Goal: Information Seeking & Learning: Learn about a topic

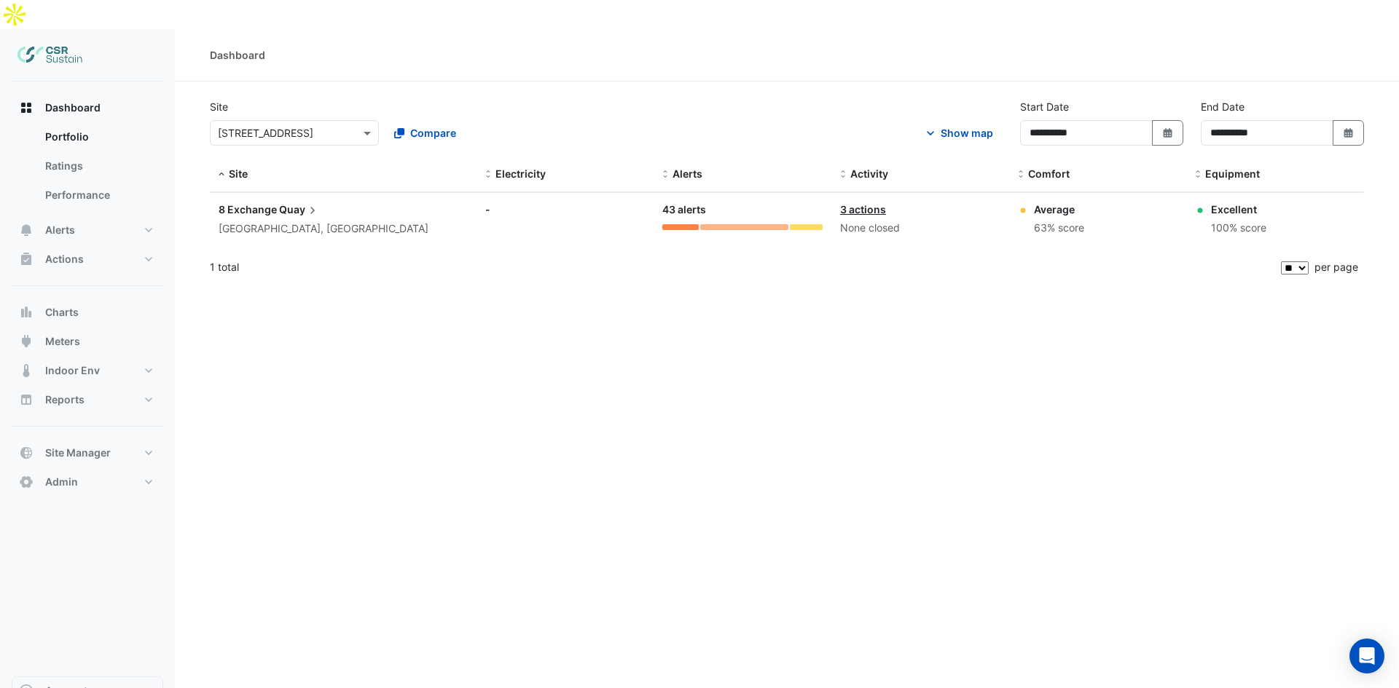
select select "**"
click at [82, 216] on button "Alerts" at bounding box center [88, 230] width 152 height 29
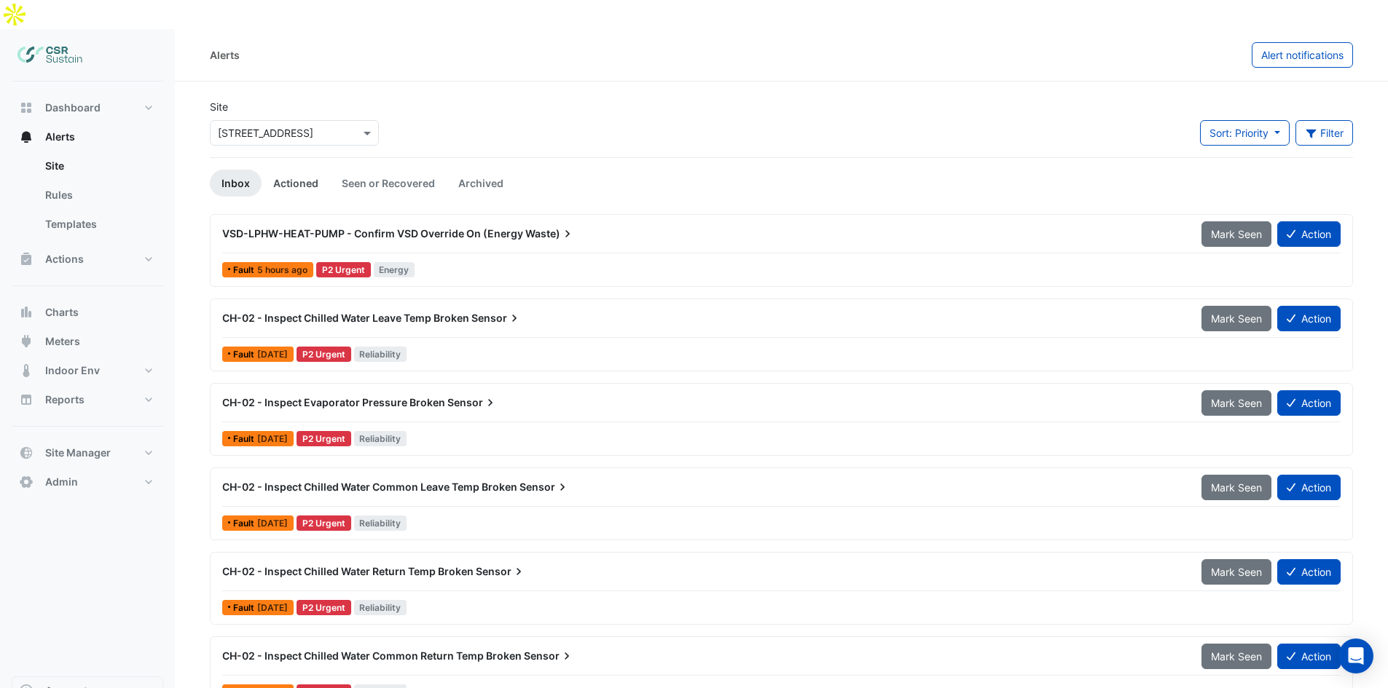
click at [297, 170] on link "Actioned" at bounding box center [296, 183] width 68 height 27
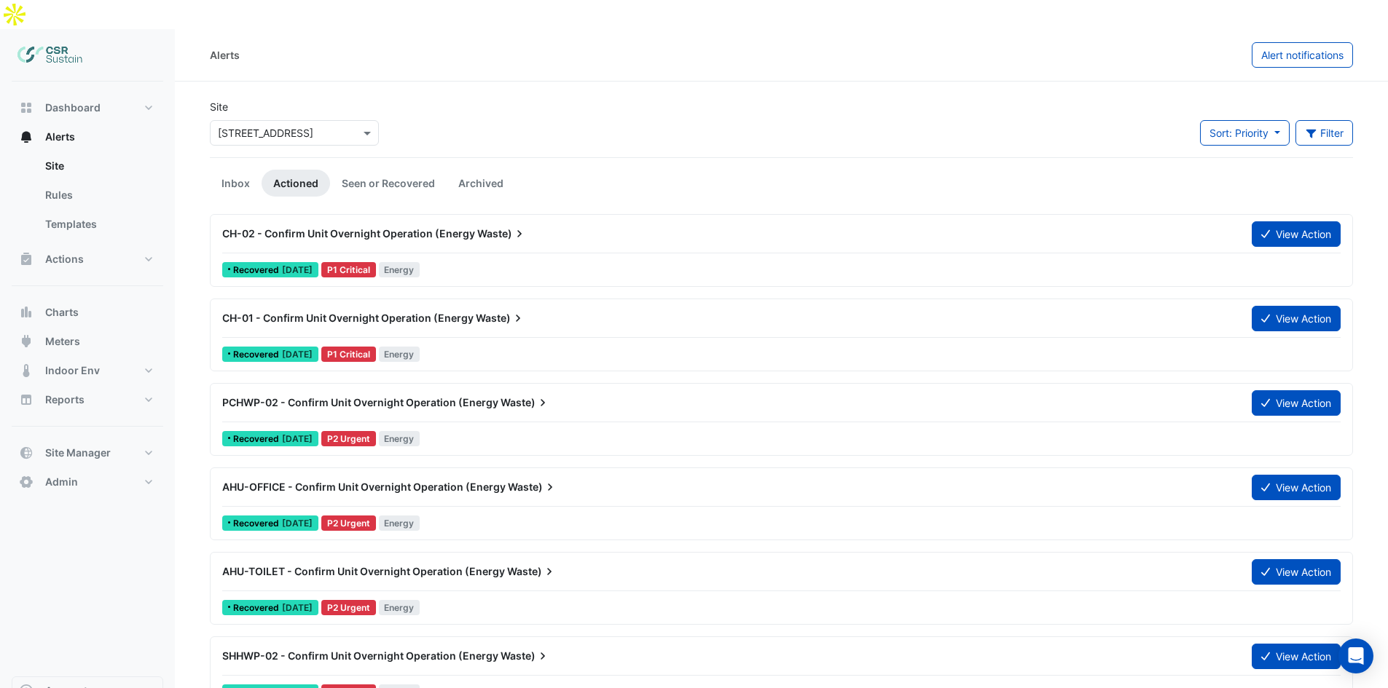
click at [297, 227] on span "CH-02 - Confirm Unit Overnight Operation (Energy" at bounding box center [348, 233] width 253 height 12
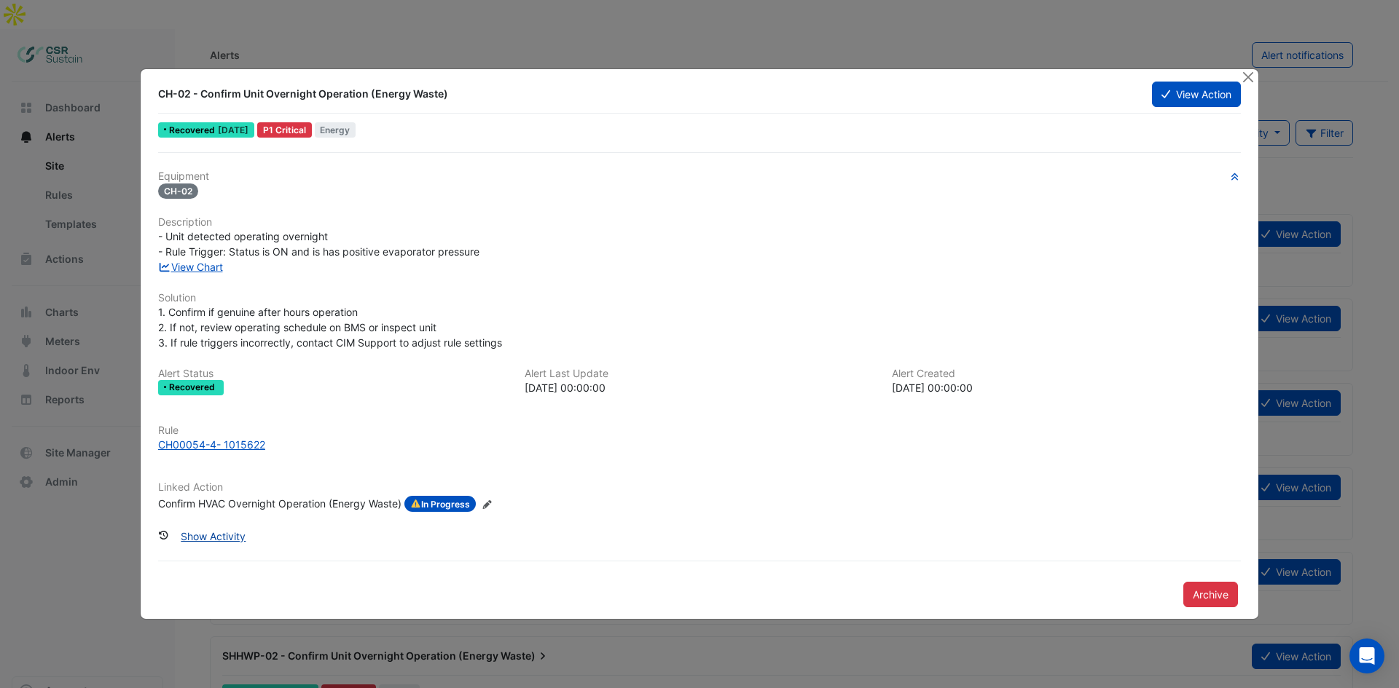
click at [237, 540] on button "Show Activity" at bounding box center [213, 536] width 84 height 25
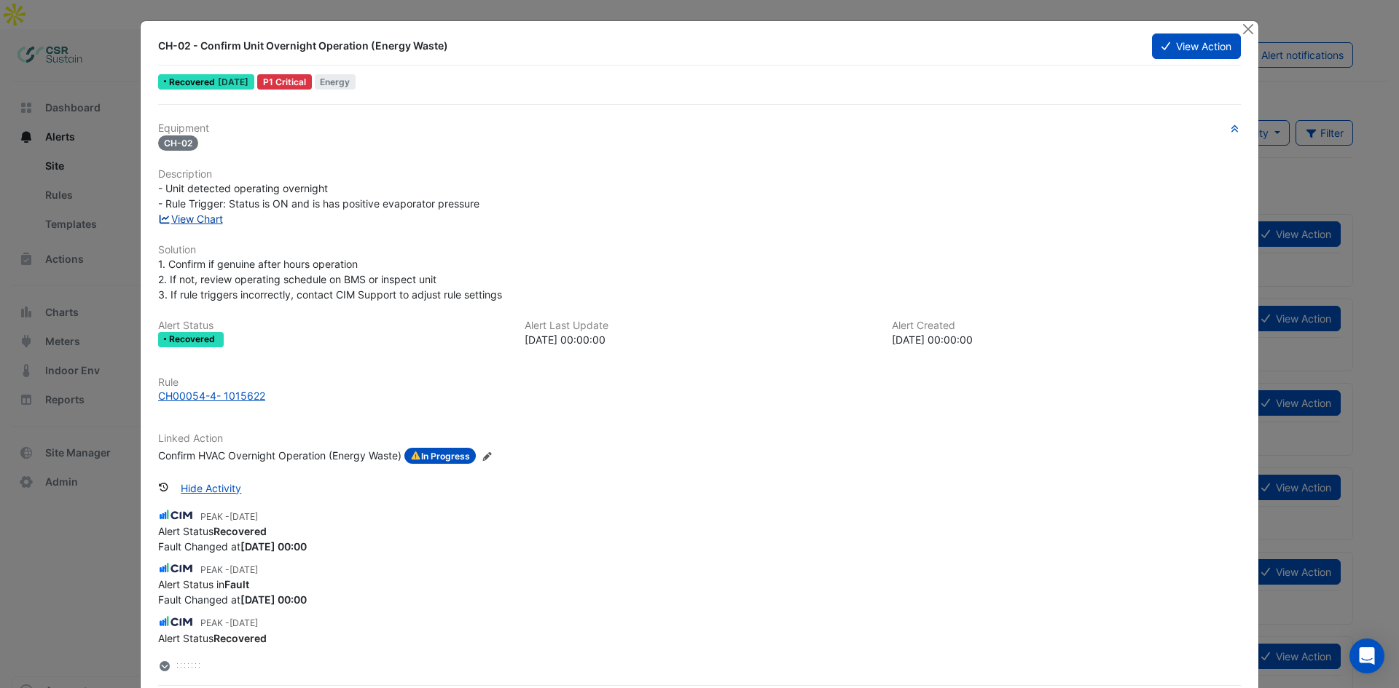
click at [197, 219] on link "View Chart" at bounding box center [190, 219] width 65 height 12
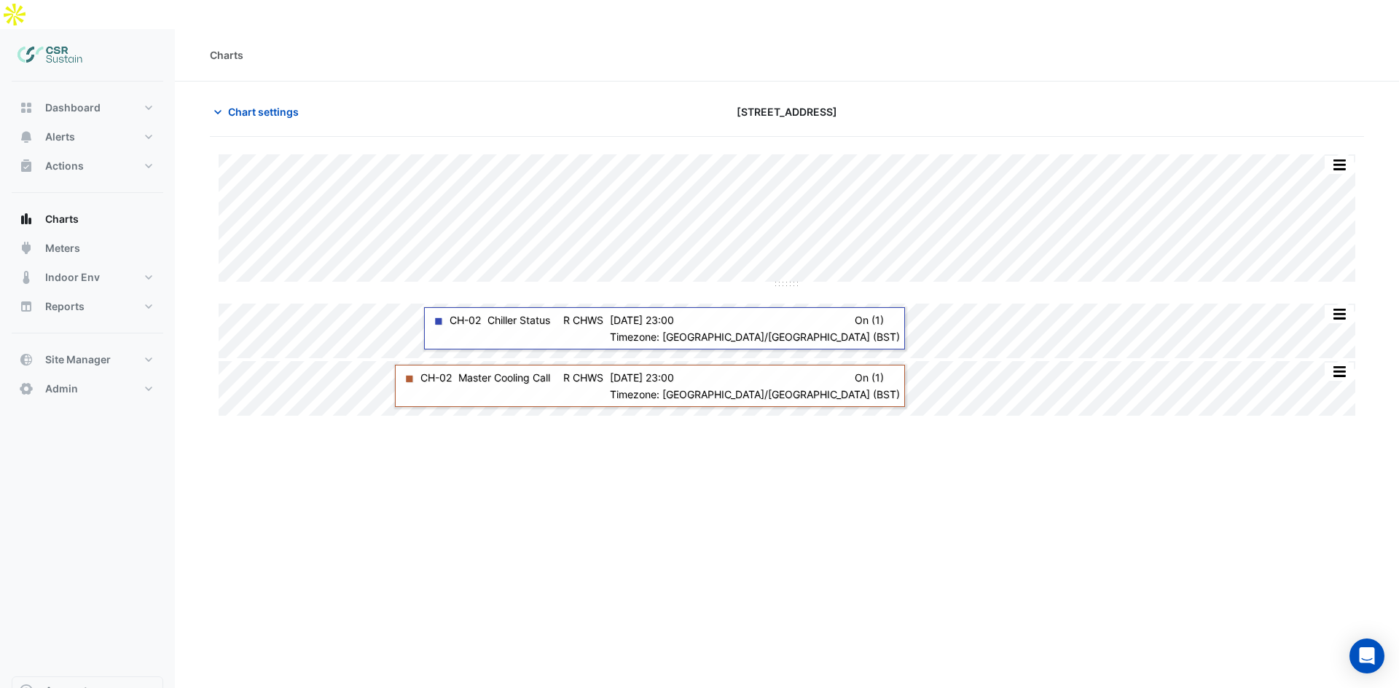
drag, startPoint x: 712, startPoint y: 122, endPoint x: 779, endPoint y: 98, distance: 70.3
click at [779, 99] on div "Chart settings 8 Exchange Quay" at bounding box center [787, 118] width 1154 height 38
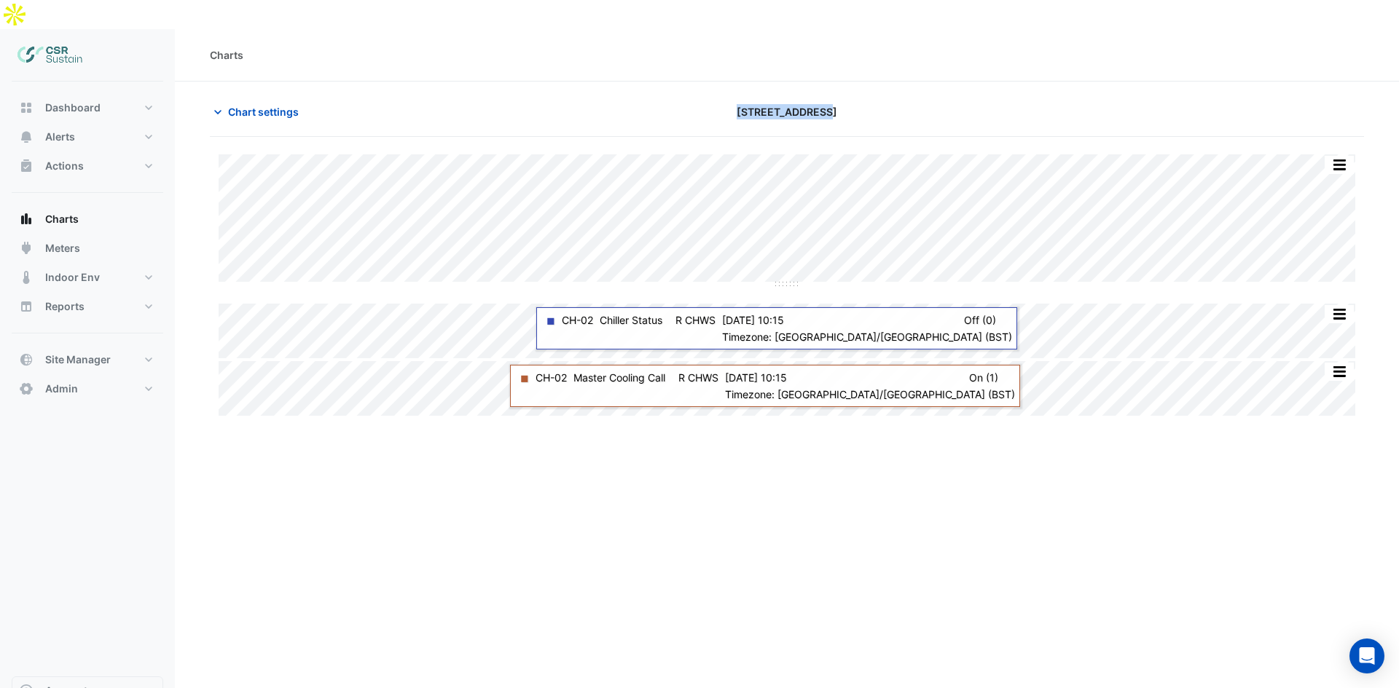
drag, startPoint x: 738, startPoint y: 81, endPoint x: 830, endPoint y: 85, distance: 92.6
click at [831, 99] on div "8 Exchange Quay" at bounding box center [787, 111] width 390 height 25
click at [828, 104] on span "8 Exchange Quay" at bounding box center [787, 111] width 101 height 15
drag, startPoint x: 822, startPoint y: 86, endPoint x: 830, endPoint y: 82, distance: 8.8
click at [828, 104] on span "8 Exchange Quay" at bounding box center [787, 111] width 101 height 15
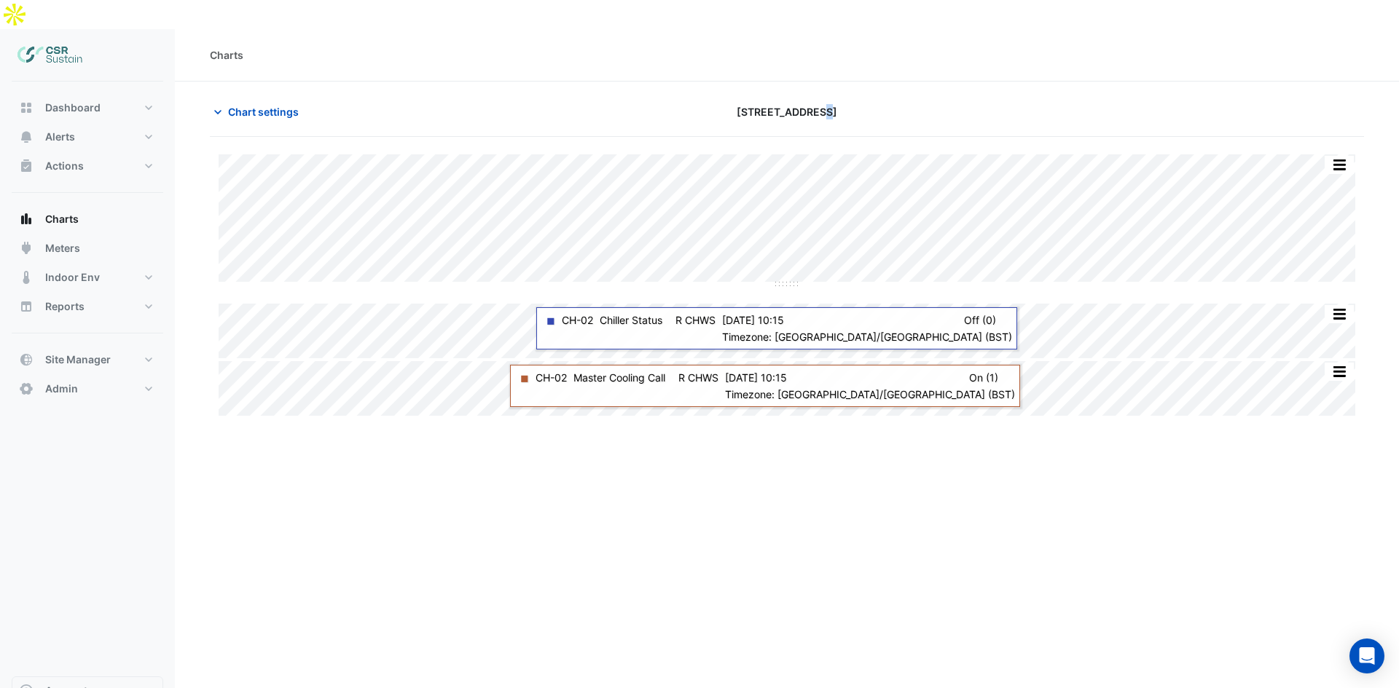
click at [828, 99] on div "8 Exchange Quay" at bounding box center [787, 111] width 390 height 25
click at [839, 99] on div "8 Exchange Quay" at bounding box center [787, 111] width 390 height 25
drag, startPoint x: 839, startPoint y: 90, endPoint x: 840, endPoint y: 82, distance: 8.1
click at [839, 99] on div "8 Exchange Quay" at bounding box center [787, 111] width 390 height 25
click at [837, 99] on div "8 Exchange Quay" at bounding box center [787, 111] width 390 height 25
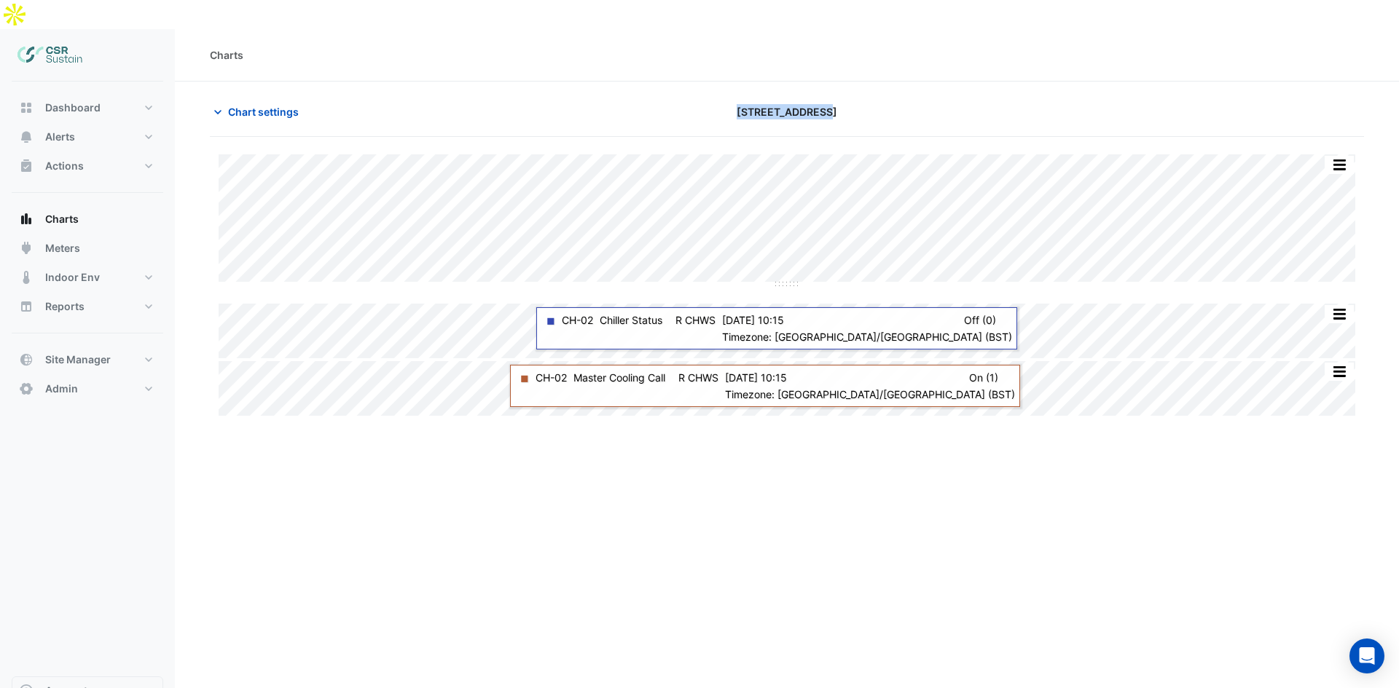
drag, startPoint x: 834, startPoint y: 81, endPoint x: 738, endPoint y: 83, distance: 96.2
click at [738, 99] on div "[STREET_ADDRESS]" at bounding box center [787, 111] width 390 height 25
click at [747, 99] on div "[STREET_ADDRESS]" at bounding box center [787, 111] width 390 height 25
click at [739, 99] on div "[STREET_ADDRESS]" at bounding box center [787, 111] width 390 height 25
click at [747, 104] on span "[STREET_ADDRESS]" at bounding box center [787, 111] width 101 height 15
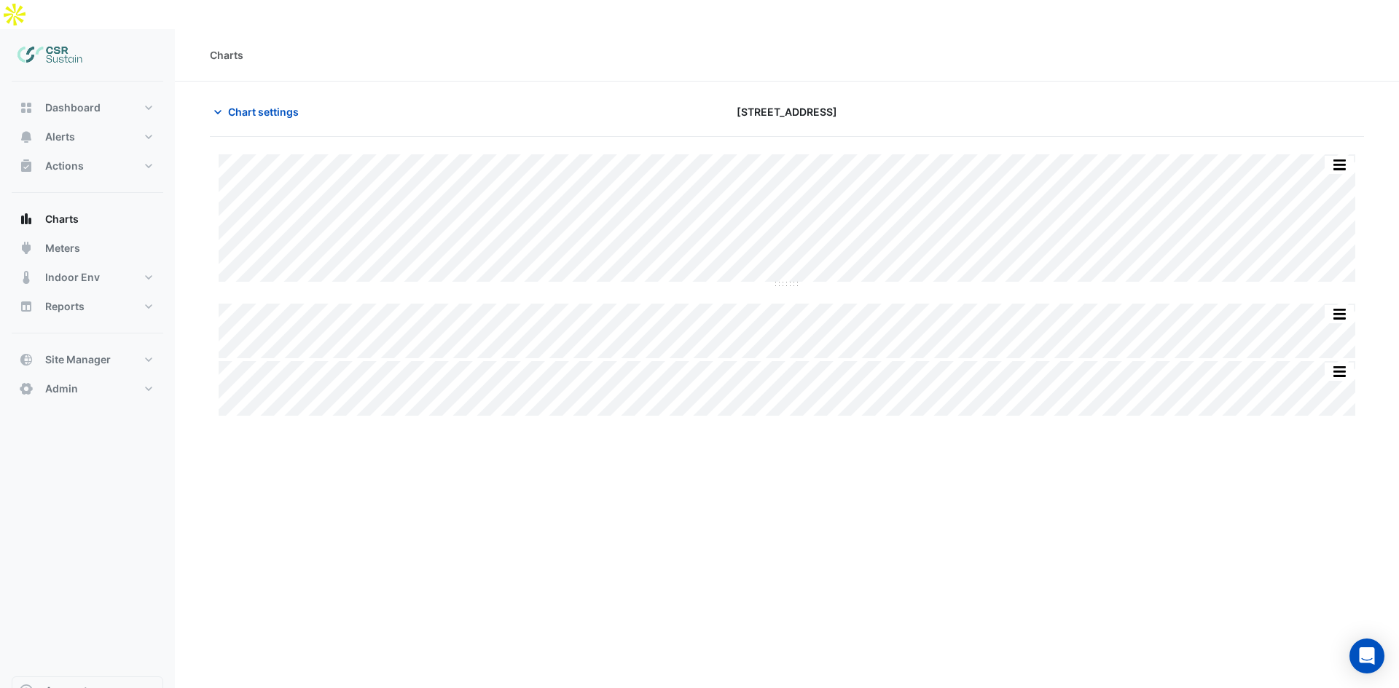
click at [806, 82] on section "Chart settings 8 Exchange Quay Split All Split None Print Save as JPEG Save as …" at bounding box center [787, 250] width 1224 height 337
click at [806, 99] on div "[STREET_ADDRESS]" at bounding box center [787, 111] width 390 height 25
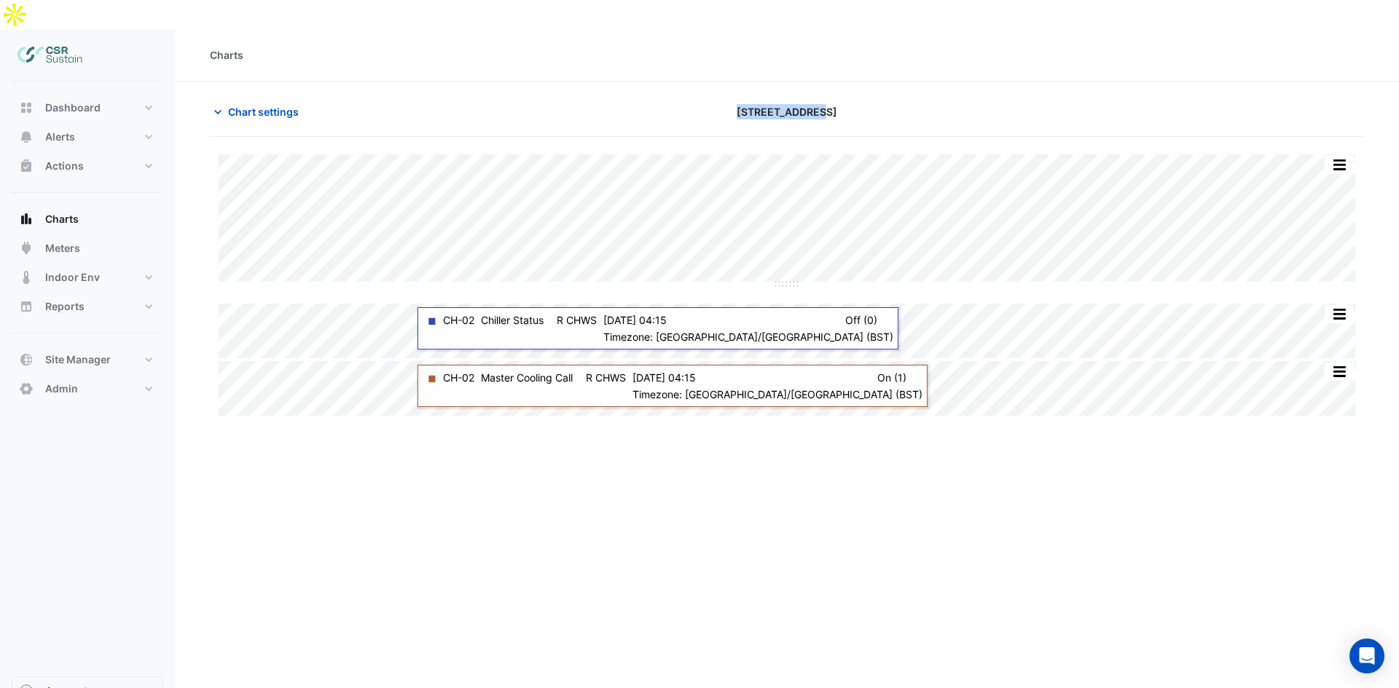
drag, startPoint x: 738, startPoint y: 79, endPoint x: 830, endPoint y: 85, distance: 92.0
click at [828, 99] on div "[STREET_ADDRESS]" at bounding box center [787, 111] width 390 height 25
click at [830, 99] on div "[STREET_ADDRESS]" at bounding box center [787, 111] width 390 height 25
click at [831, 99] on div "[STREET_ADDRESS]" at bounding box center [787, 111] width 390 height 25
drag, startPoint x: 829, startPoint y: 80, endPoint x: 748, endPoint y: 81, distance: 80.9
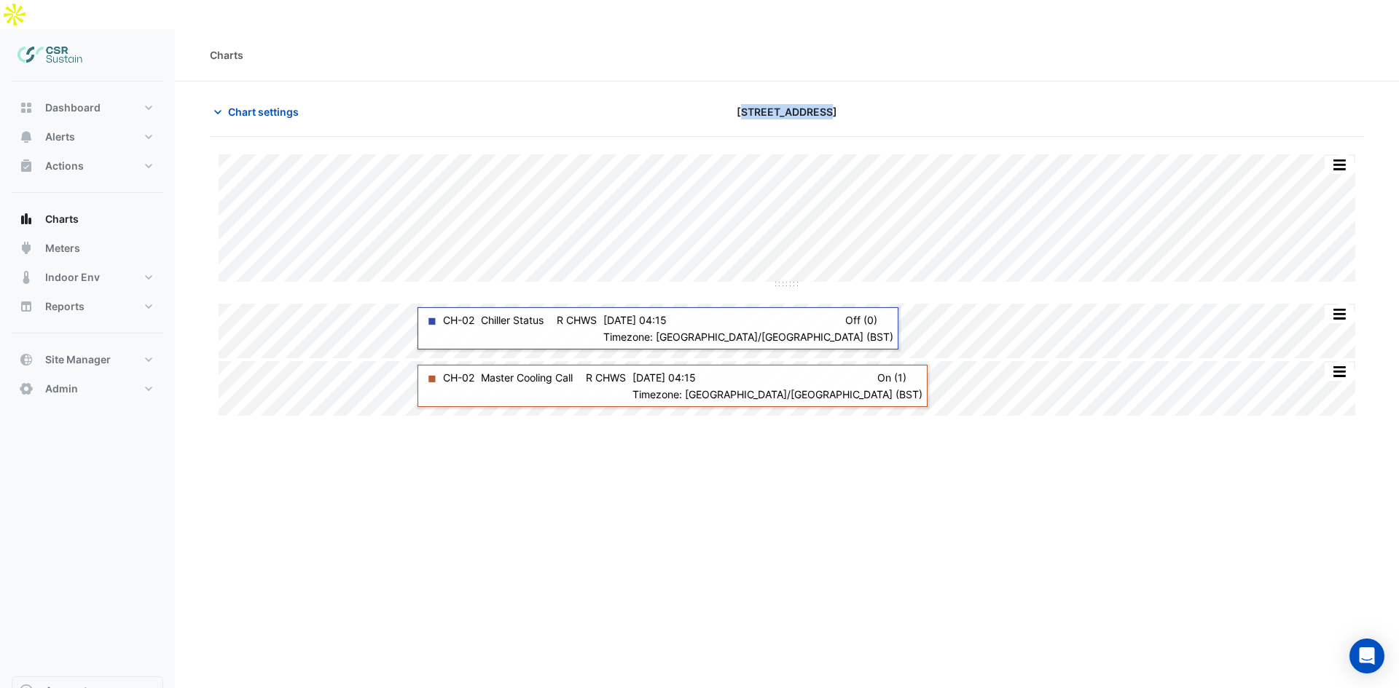
click at [748, 104] on span "[STREET_ADDRESS]" at bounding box center [787, 111] width 101 height 15
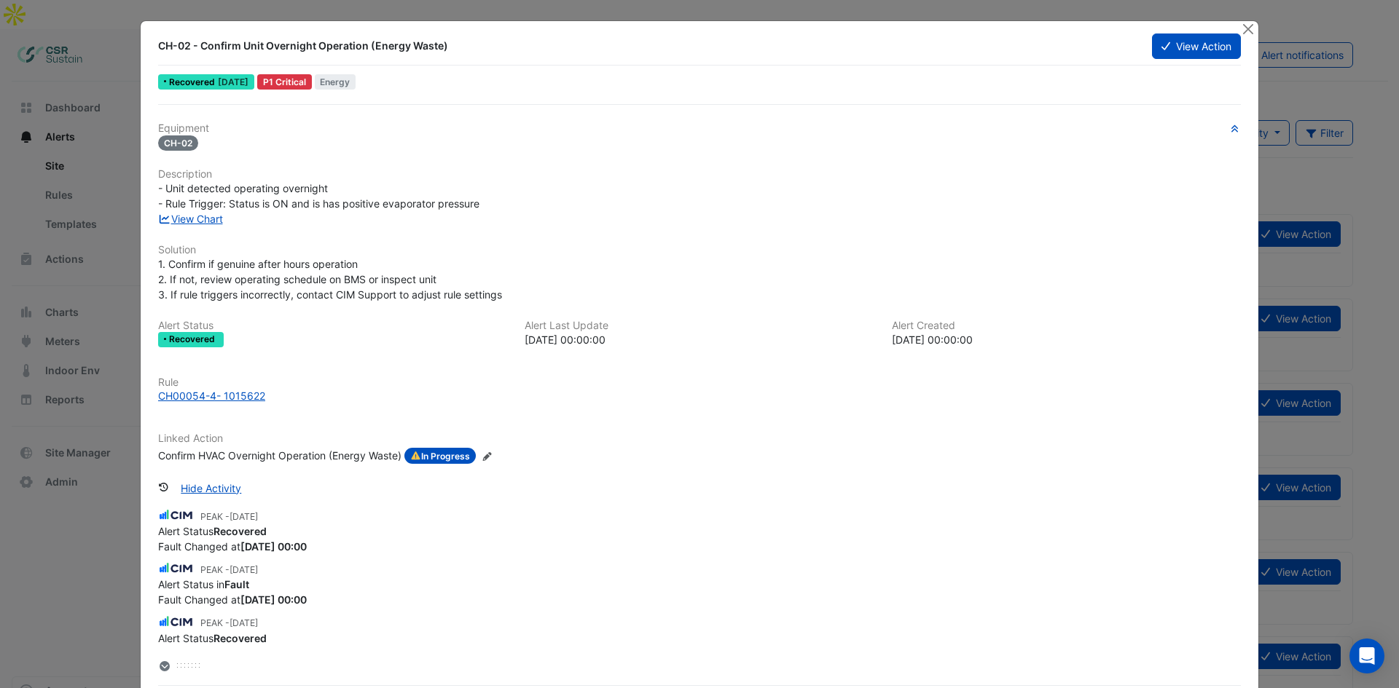
click at [103, 115] on ngb-modal-window "CH-02 - Confirm Unit Overnight Operation (Energy Waste) View Action Recovered 1…" at bounding box center [699, 344] width 1399 height 688
click at [1249, 28] on button "Close" at bounding box center [1247, 28] width 15 height 15
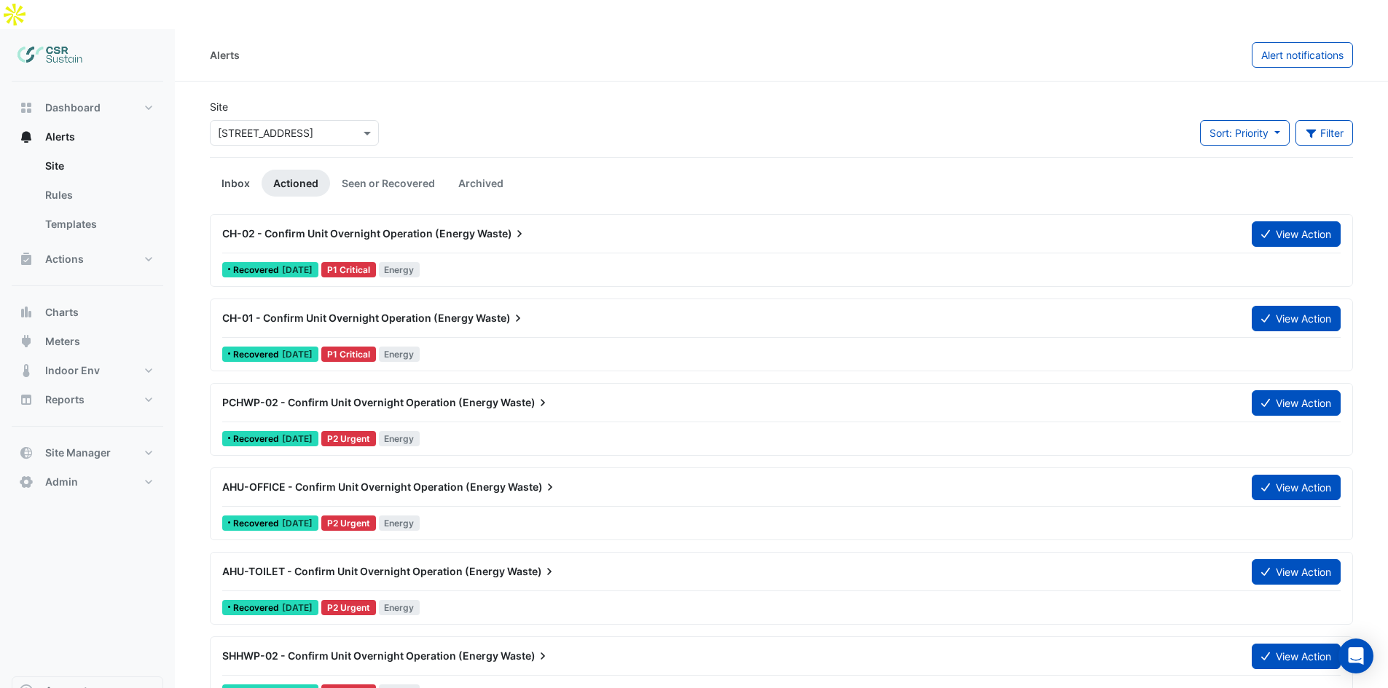
click at [216, 170] on link "Inbox" at bounding box center [236, 183] width 52 height 27
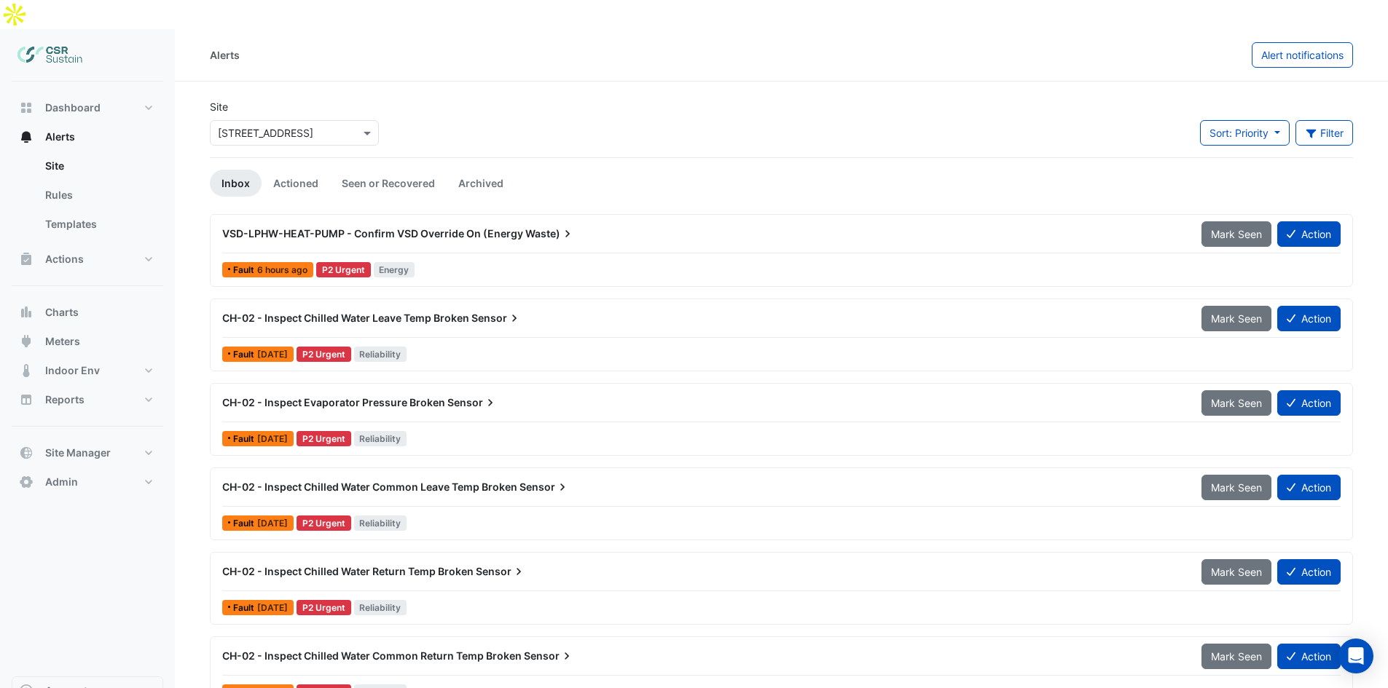
click at [385, 227] on span "VSD-LPHW-HEAT-PUMP - Confirm VSD Override On (Energy" at bounding box center [372, 233] width 301 height 12
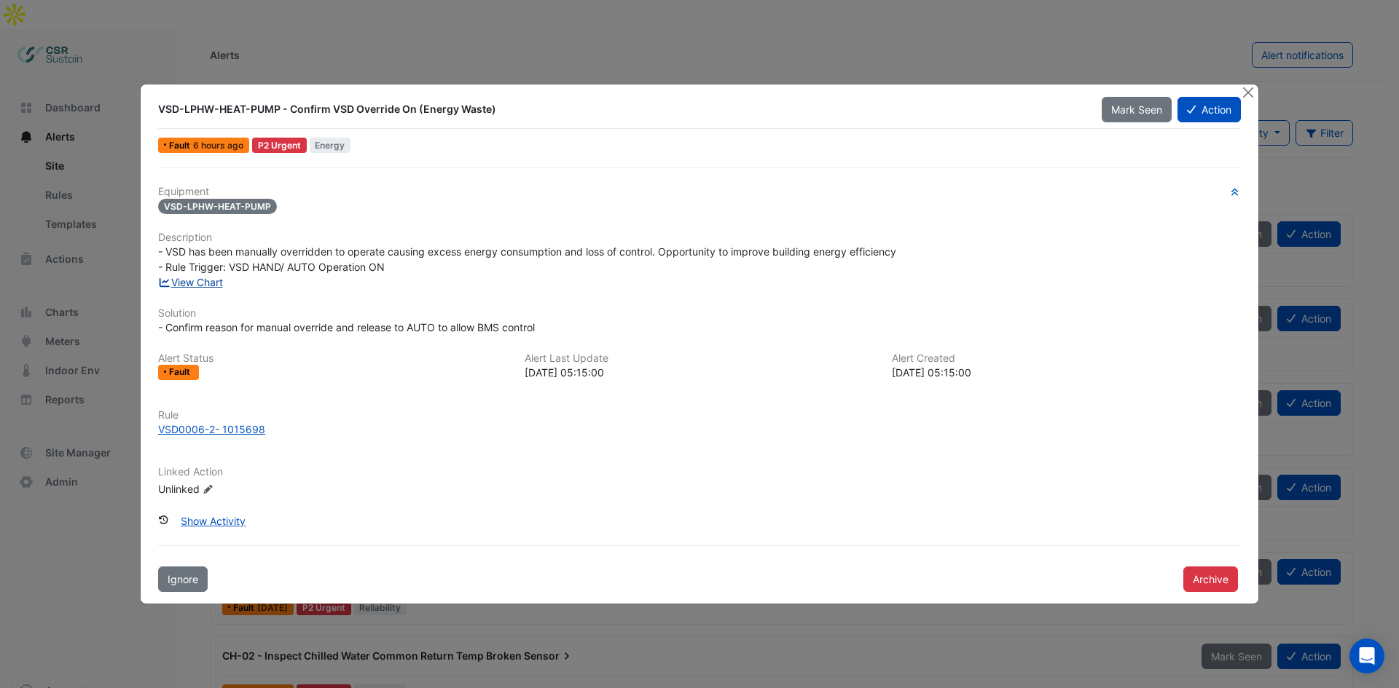
click at [209, 276] on link "View Chart" at bounding box center [190, 282] width 65 height 12
click at [1254, 91] on button "Close" at bounding box center [1247, 92] width 15 height 15
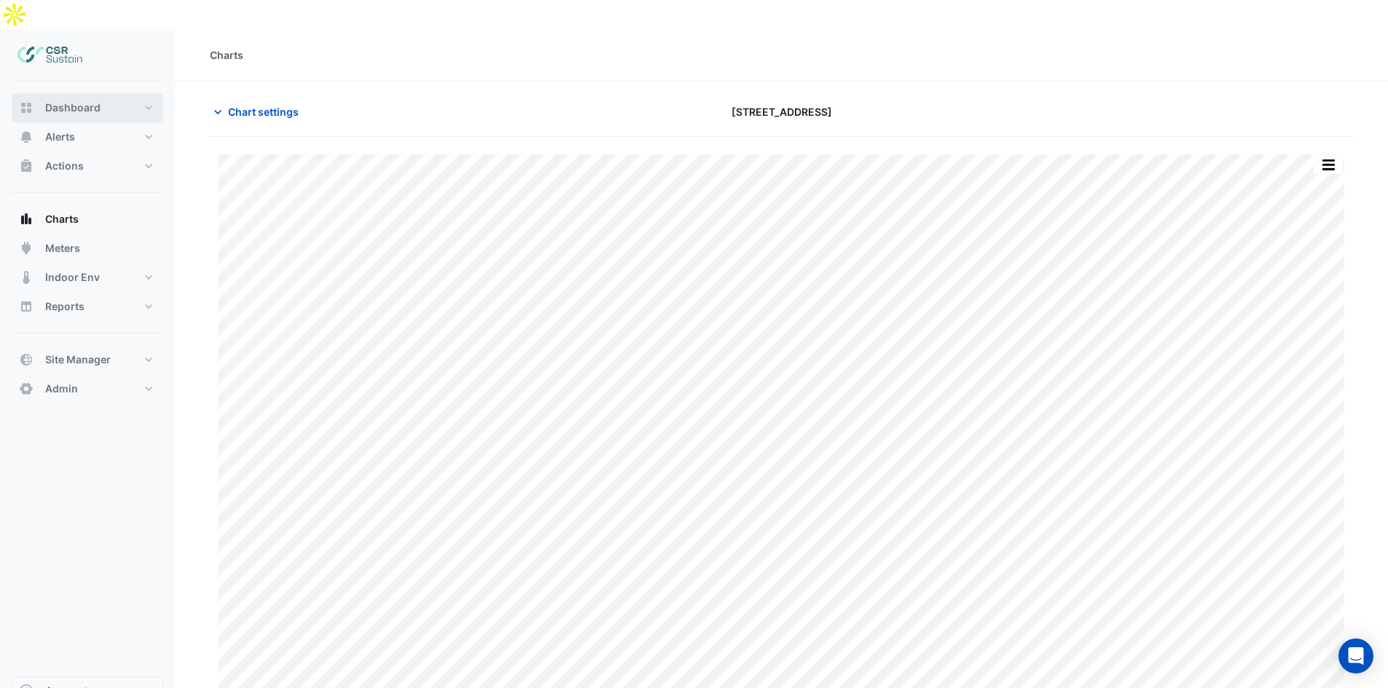
click at [106, 93] on button "Dashboard" at bounding box center [88, 107] width 152 height 29
select select "**"
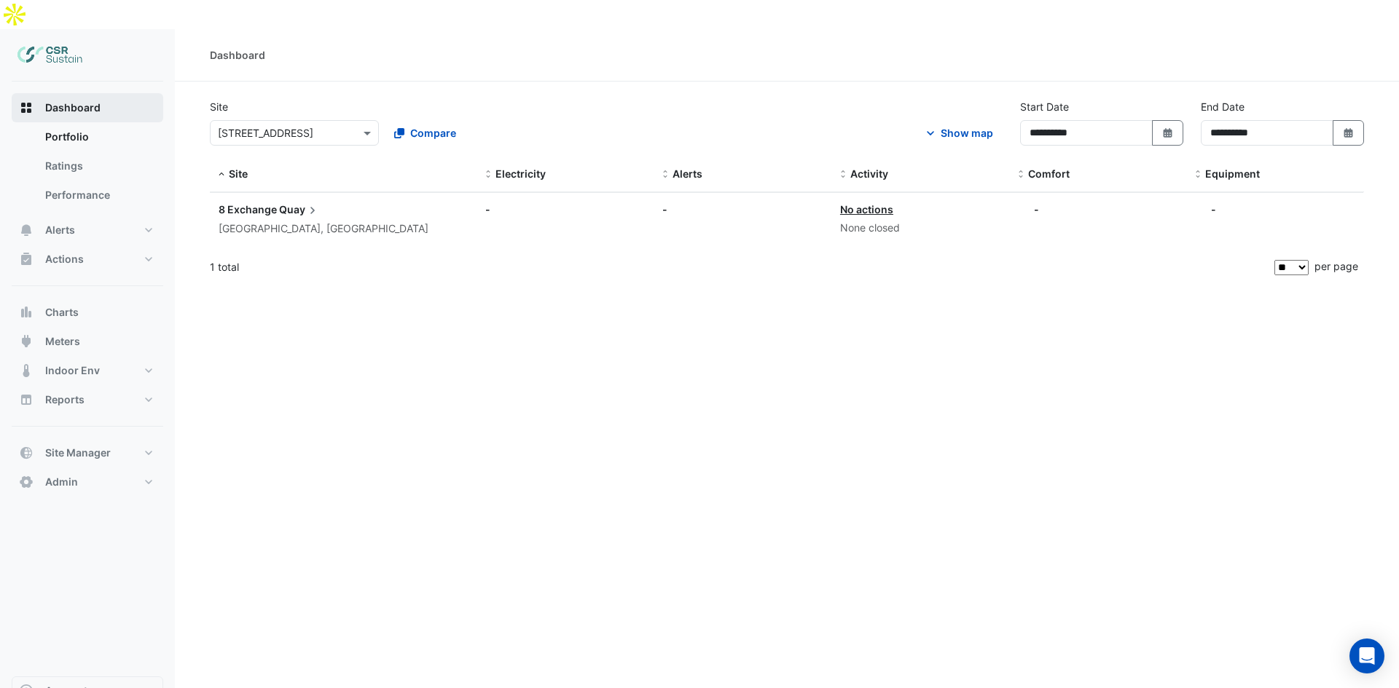
click at [108, 93] on button "Dashboard" at bounding box center [88, 107] width 152 height 29
